Goal: Transaction & Acquisition: Download file/media

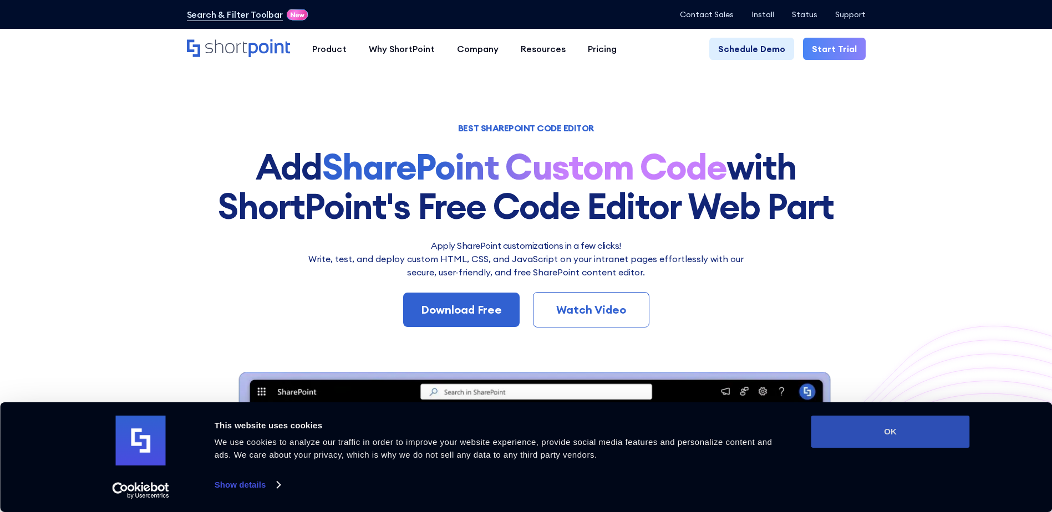
click at [901, 432] on button "OK" at bounding box center [890, 432] width 159 height 32
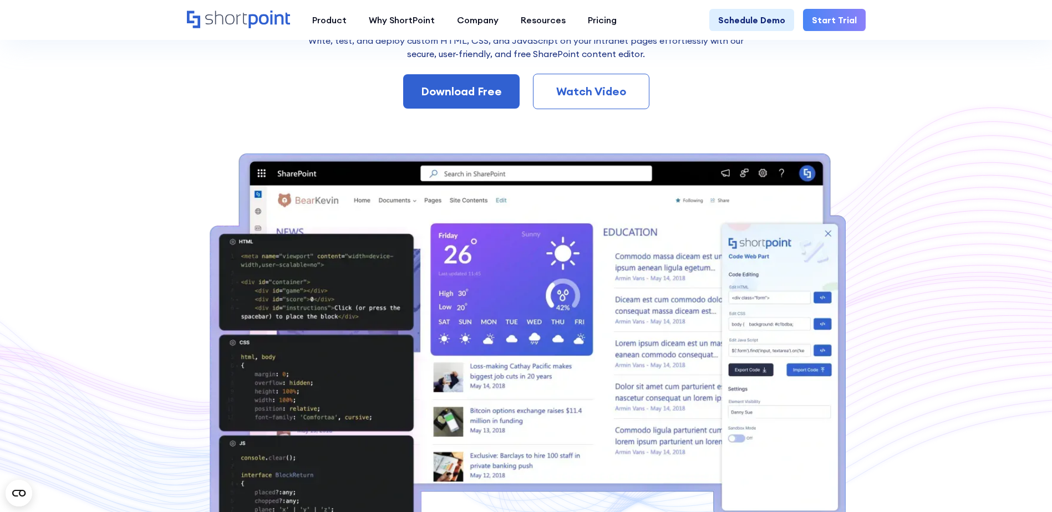
scroll to position [222, 0]
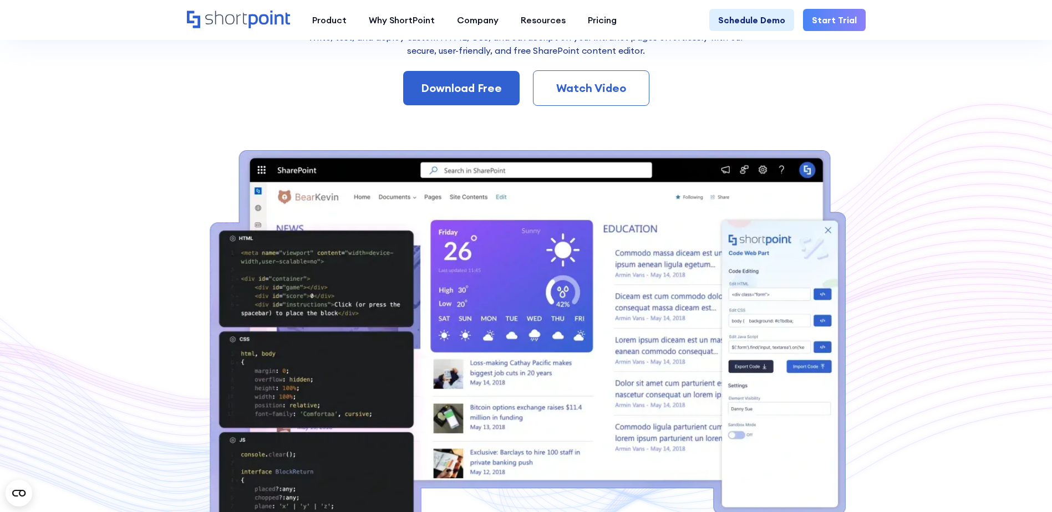
click at [618, 90] on div "Watch Video" at bounding box center [591, 88] width 80 height 17
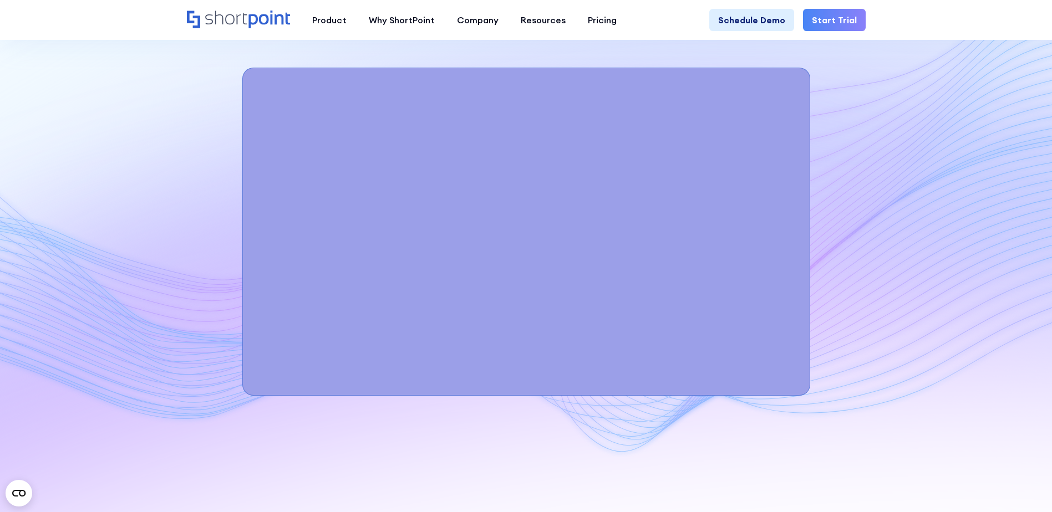
scroll to position [4008, 0]
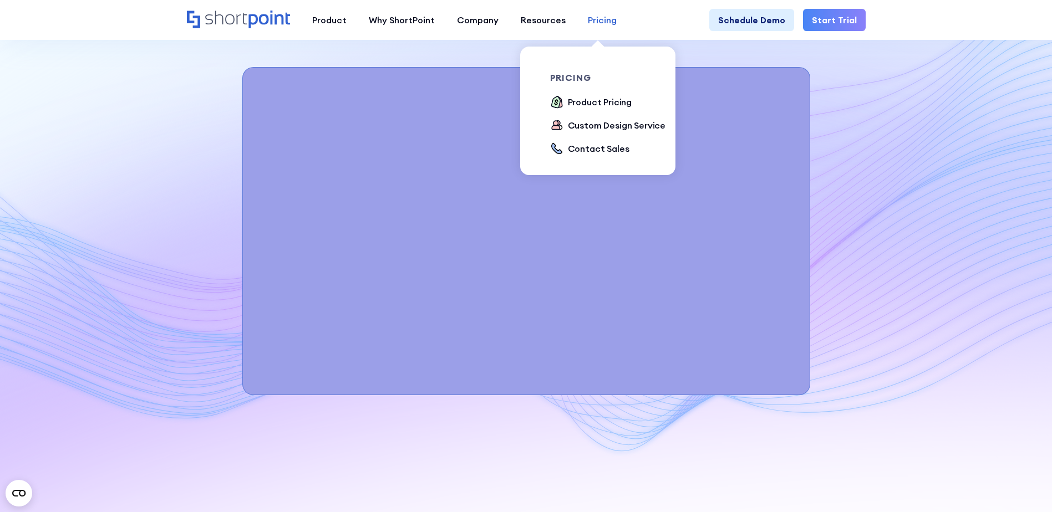
click at [598, 18] on div "Pricing" at bounding box center [602, 19] width 29 height 13
click at [593, 99] on div "Product Pricing" at bounding box center [600, 101] width 64 height 13
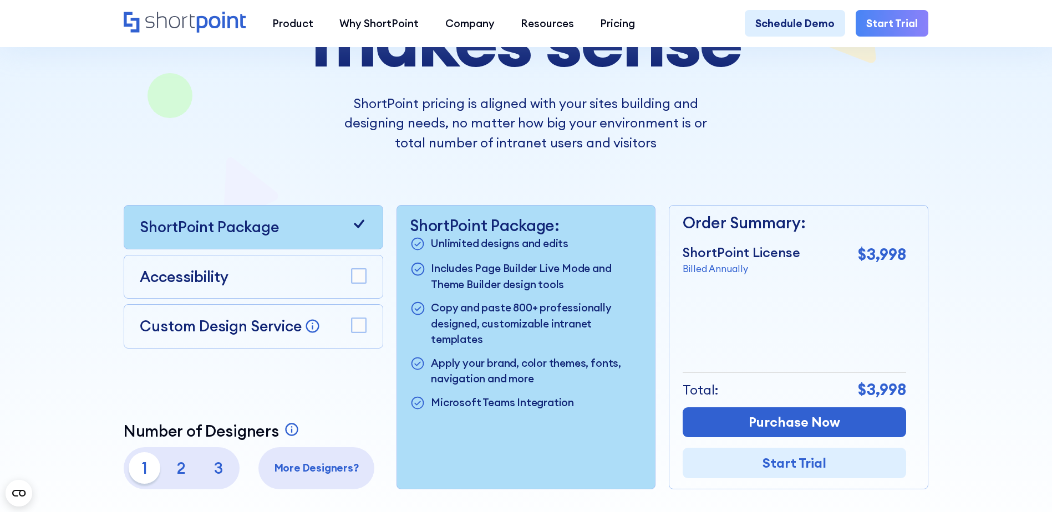
scroll to position [222, 0]
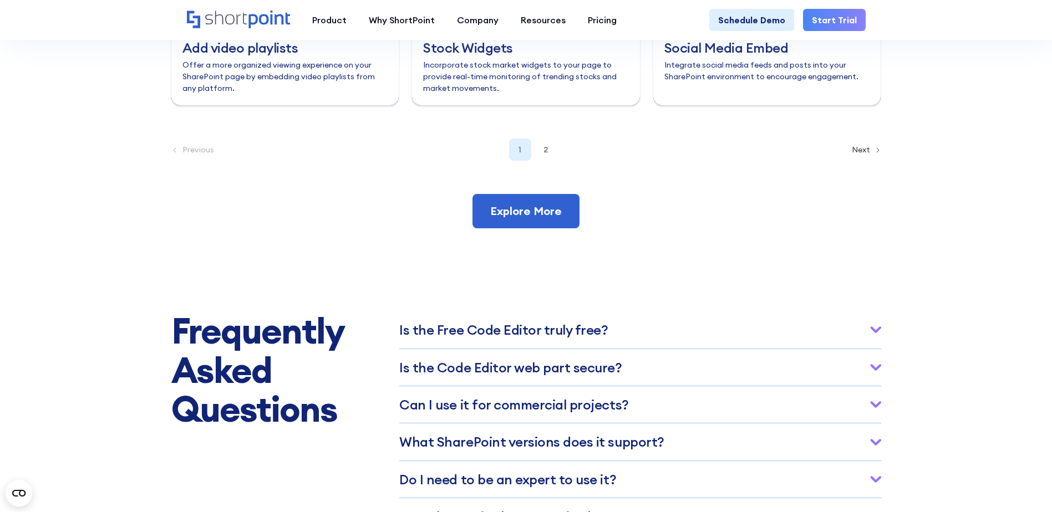
scroll to position [5171, 0]
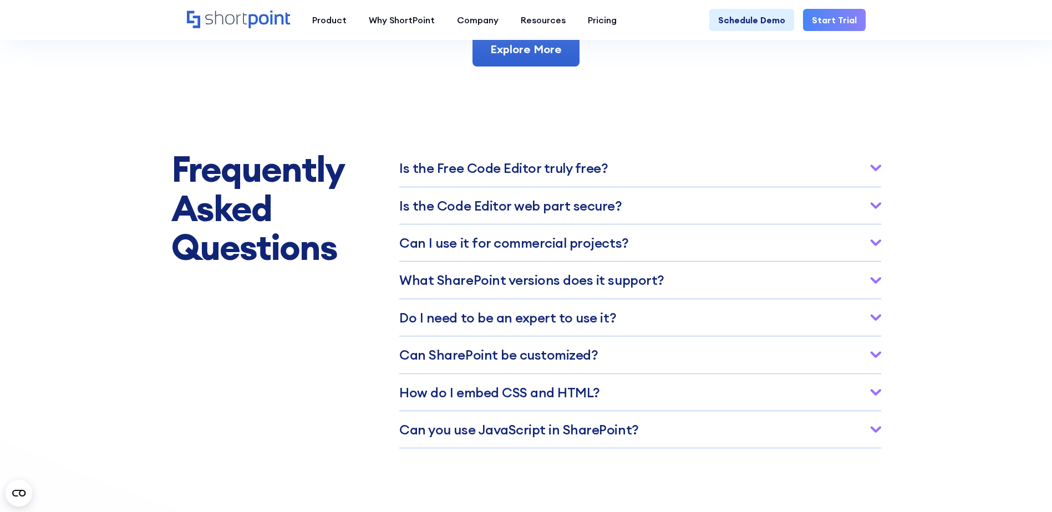
click at [874, 171] on icon at bounding box center [875, 168] width 8 height 4
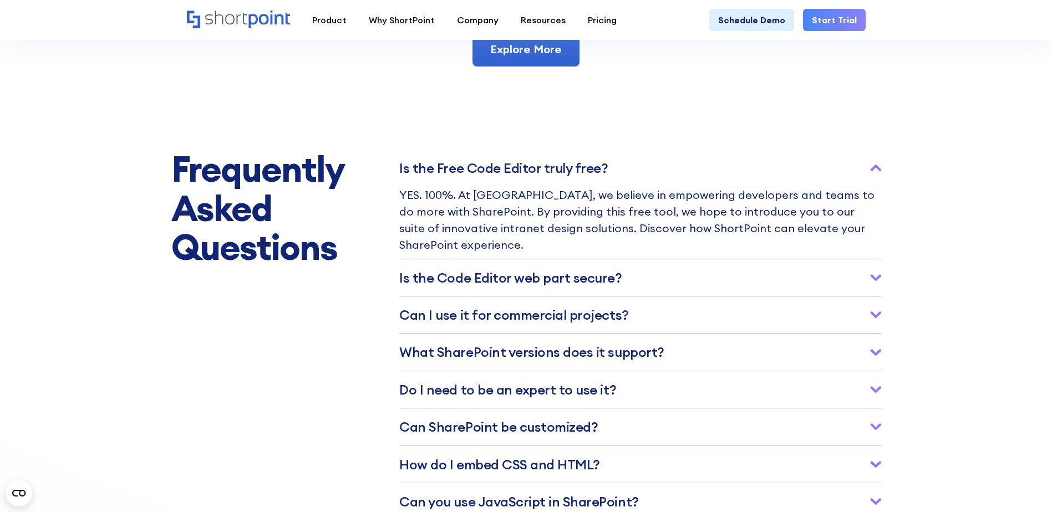
click at [879, 280] on icon at bounding box center [875, 278] width 8 height 4
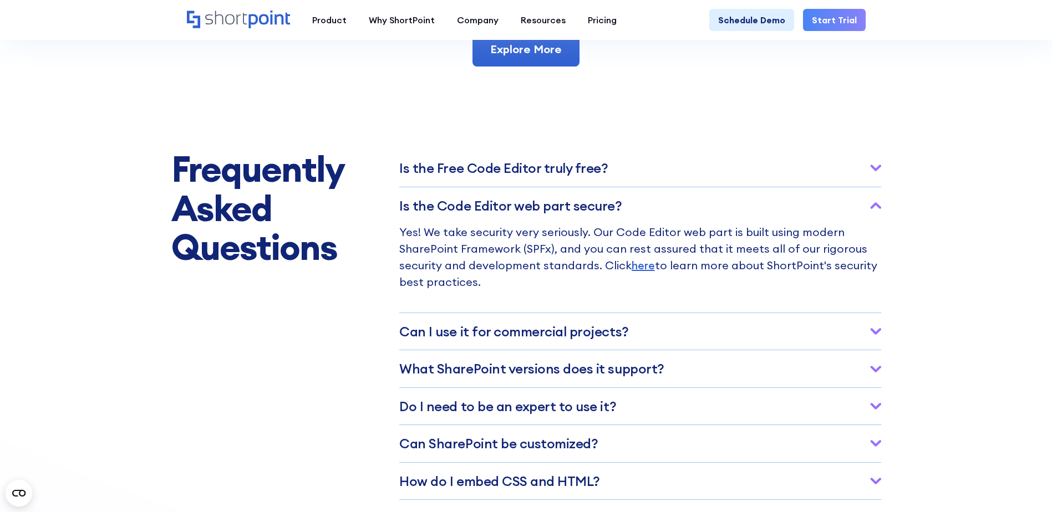
click at [873, 335] on icon at bounding box center [875, 331] width 11 height 7
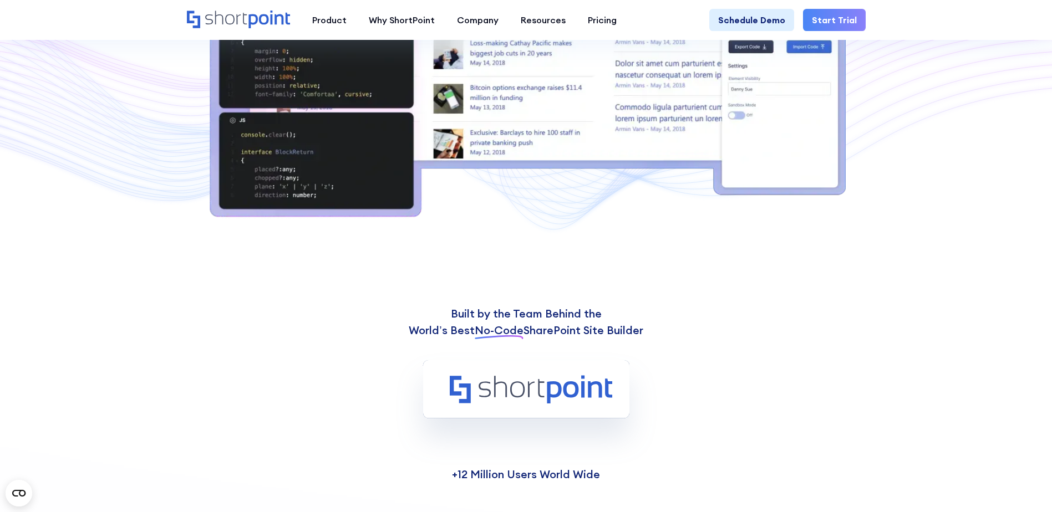
scroll to position [0, 0]
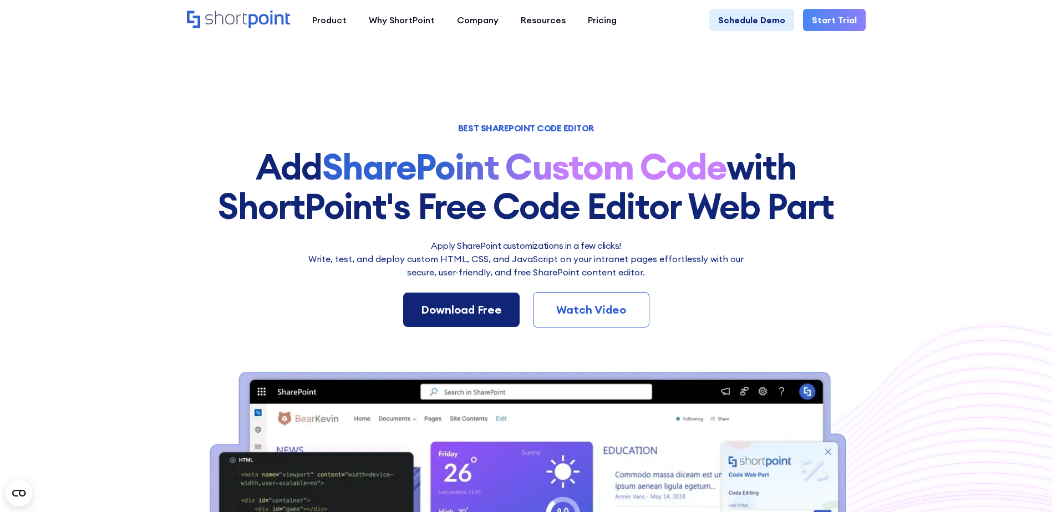
click at [466, 306] on div "Download Free" at bounding box center [461, 310] width 81 height 17
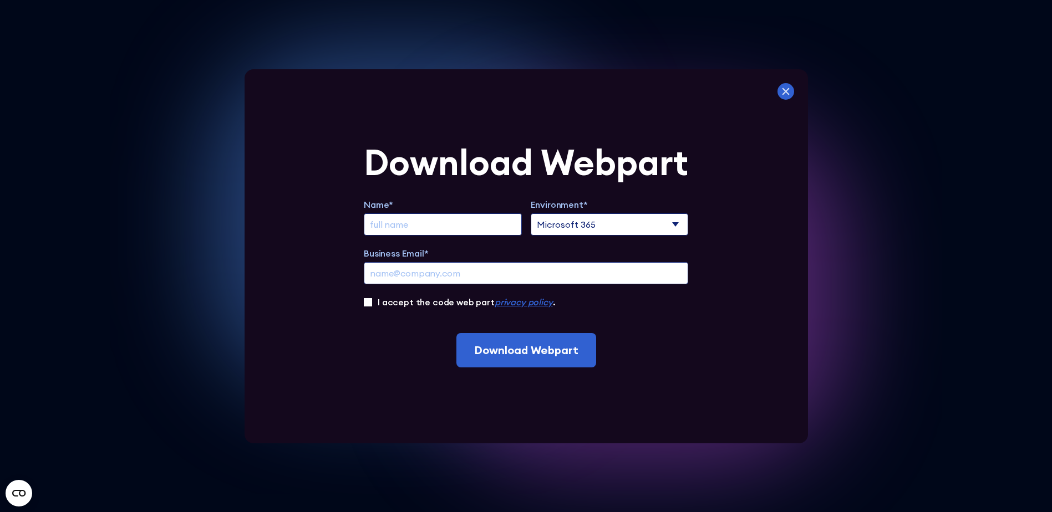
click at [792, 91] on icon at bounding box center [785, 91] width 17 height 17
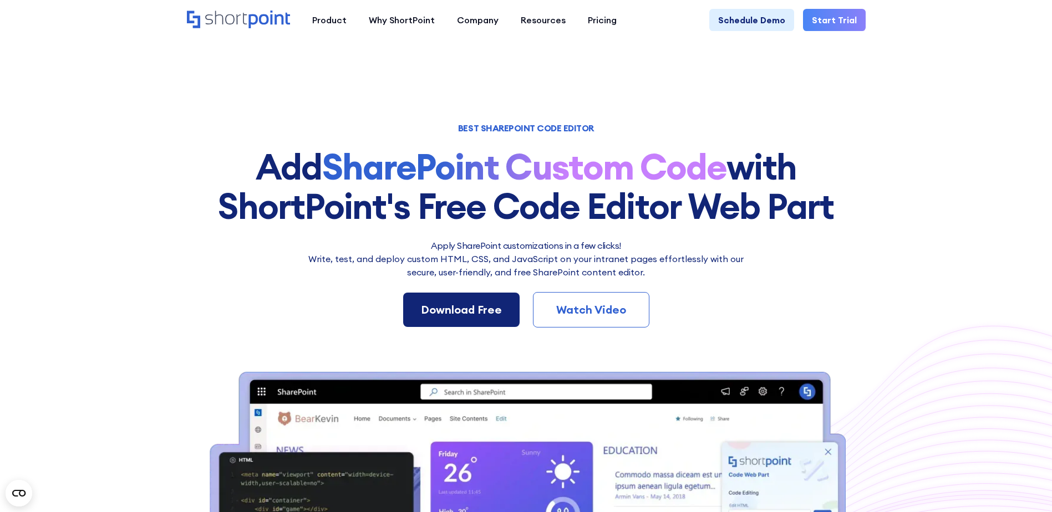
click at [467, 312] on div "Download Free" at bounding box center [461, 310] width 81 height 17
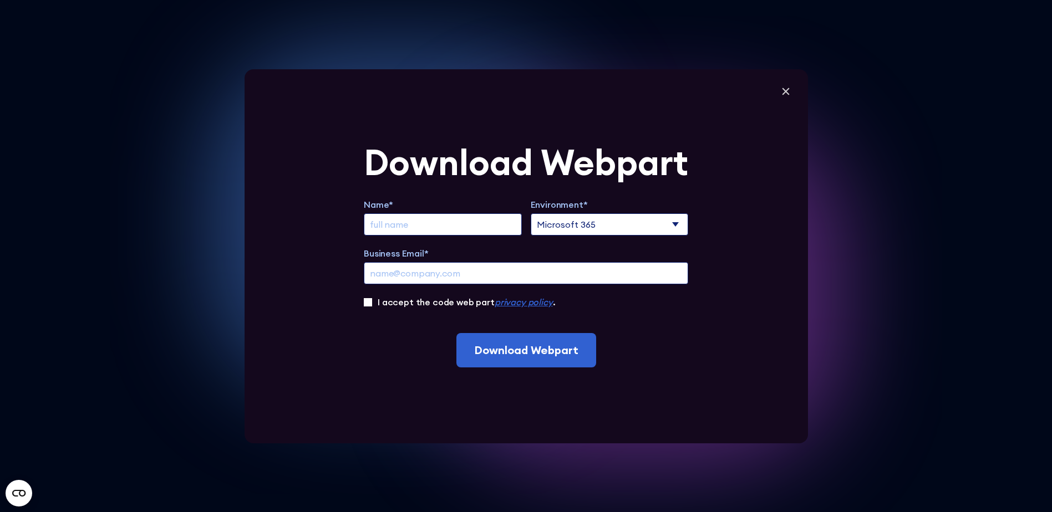
click at [420, 219] on input "Extend Trial" at bounding box center [443, 224] width 158 height 22
type input "Michel Blanchard"
click at [406, 272] on input "Business Email*" at bounding box center [526, 273] width 324 height 22
type input "michel.blanchard@agiska.coop"
click at [372, 302] on input "I accept the code web part privacy policy ." at bounding box center [368, 302] width 8 height 8
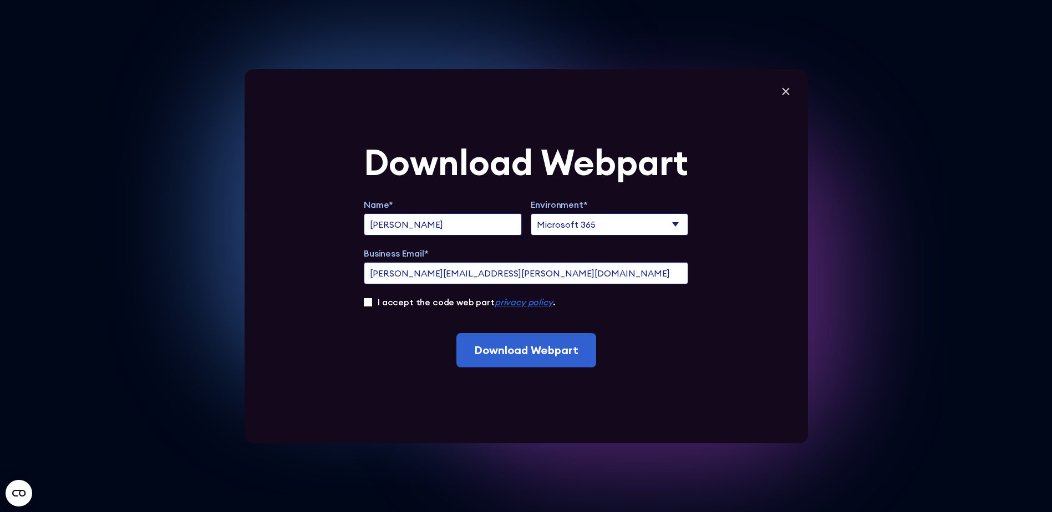
checkbox input "true"
click at [541, 349] on input "Download Webpart" at bounding box center [526, 350] width 140 height 34
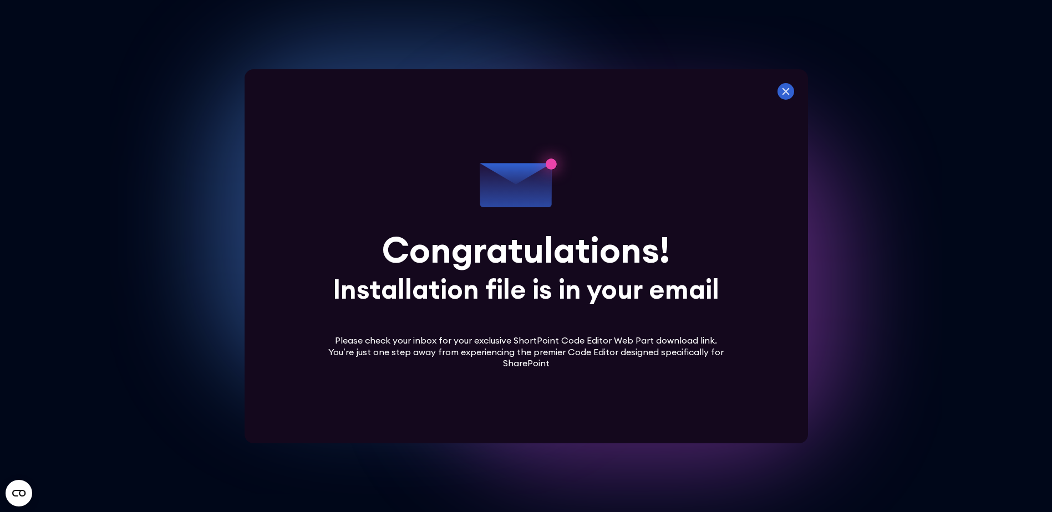
drag, startPoint x: 791, startPoint y: 91, endPoint x: 790, endPoint y: 99, distance: 7.8
click at [791, 90] on icon at bounding box center [785, 91] width 17 height 17
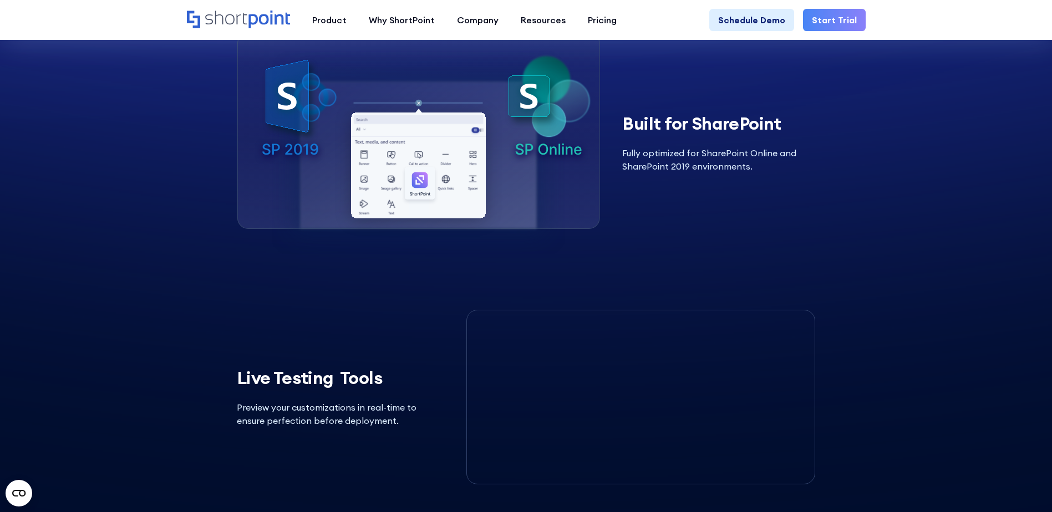
scroll to position [2107, 0]
